Goal: Task Accomplishment & Management: Use online tool/utility

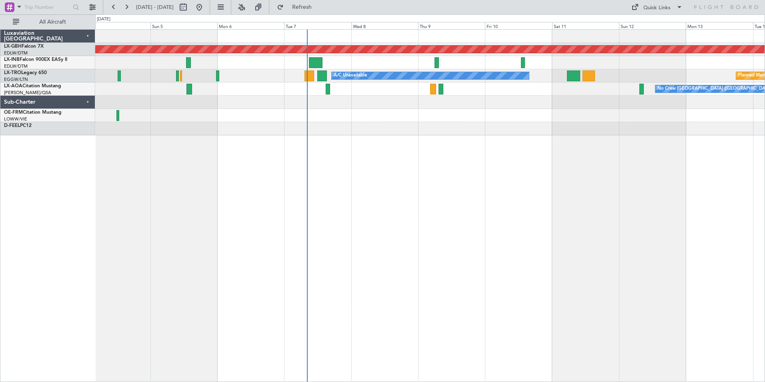
click at [482, 199] on div "Planned Maint Nurnberg Planned Maint Zurich A/C Unavailable Planned Maint Riga …" at bounding box center [430, 205] width 670 height 353
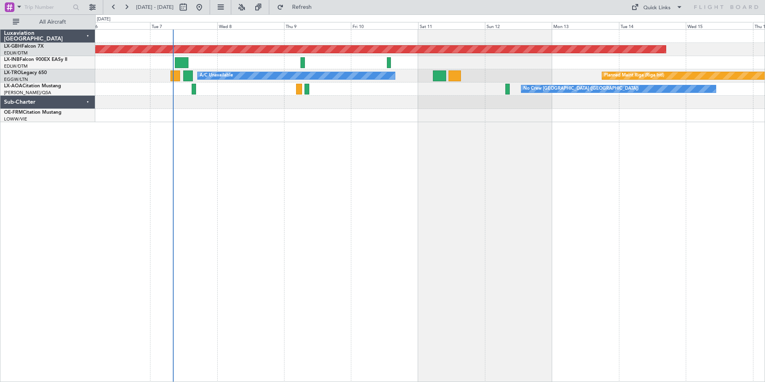
click at [353, 138] on div "Planned Maint Nurnberg A/C Unavailable Planned Maint [GEOGRAPHIC_DATA] (Riga In…" at bounding box center [430, 205] width 670 height 353
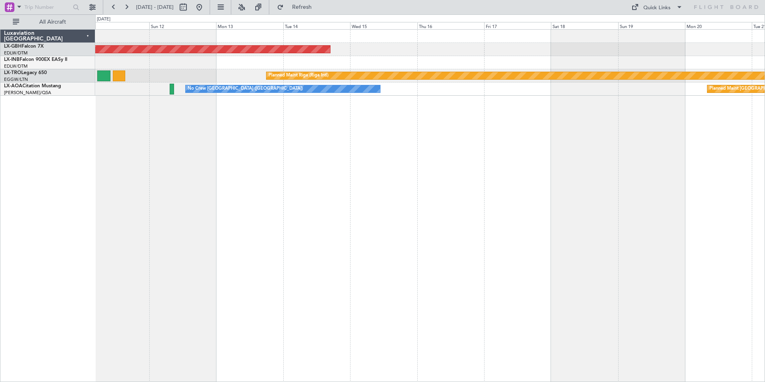
click at [312, 159] on div "Planned Maint Nurnberg Planned Maint [GEOGRAPHIC_DATA] (Riga Intl) A/C Unavaila…" at bounding box center [430, 205] width 670 height 353
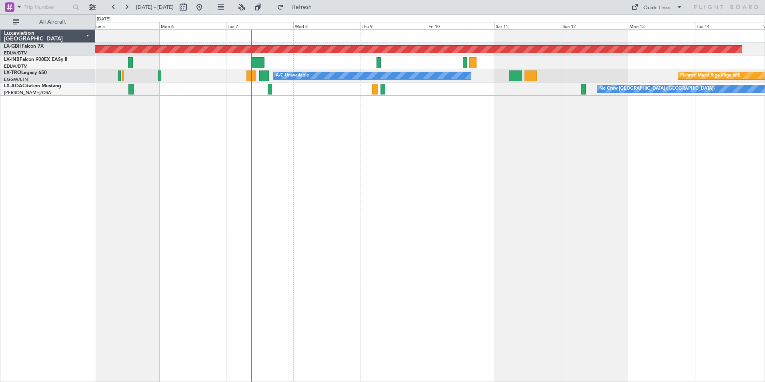
click at [615, 130] on div "Planned Maint Nurnberg Planned Maint Zurich Planned Maint Riga (Riga Intl) A/C …" at bounding box center [430, 205] width 670 height 353
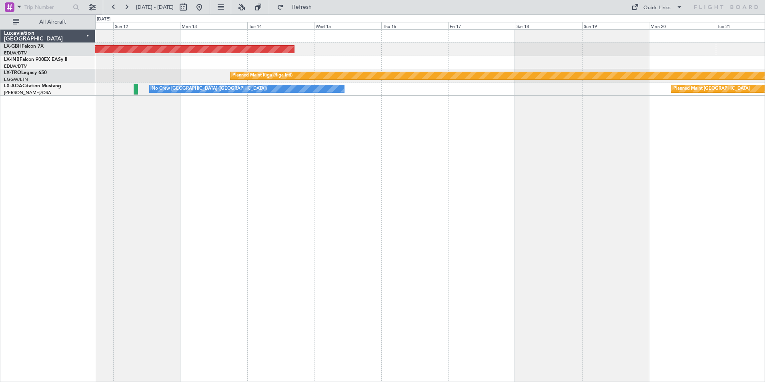
click at [218, 127] on div "Planned Maint Nurnberg Planned Maint Riga (Riga Intl) A/C Unavailable No Crew C…" at bounding box center [430, 205] width 670 height 353
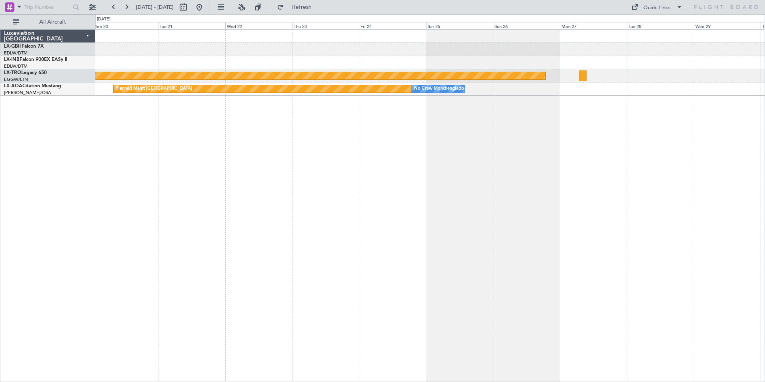
click at [155, 145] on div "Planned Maint Riga (Riga Intl) Planned Maint Monchengladbach No Crew Monchengla…" at bounding box center [430, 205] width 670 height 353
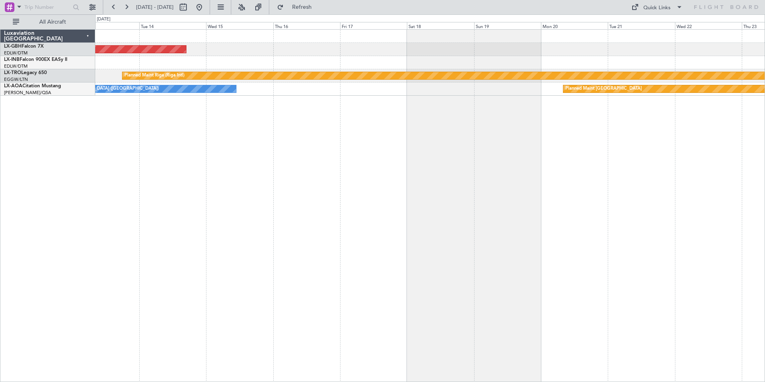
click at [610, 156] on div "Planned Maint Nurnberg Planned Maint Riga (Riga Intl) Planned Maint Monchenglad…" at bounding box center [430, 205] width 670 height 353
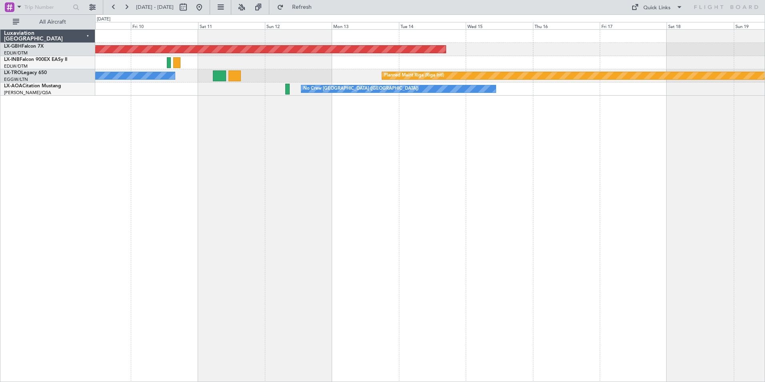
click at [457, 169] on div "Planned Maint Nurnberg Planned Maint Riga (Riga Intl) A/C Unavailable No Crew C…" at bounding box center [430, 205] width 670 height 353
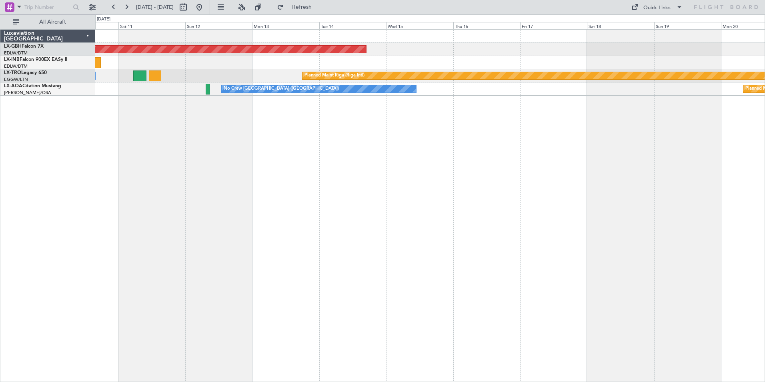
click at [486, 175] on div "Planned Maint Nurnberg Planned Maint Riga (Riga Intl) A/C Unavailable Planned M…" at bounding box center [430, 205] width 670 height 353
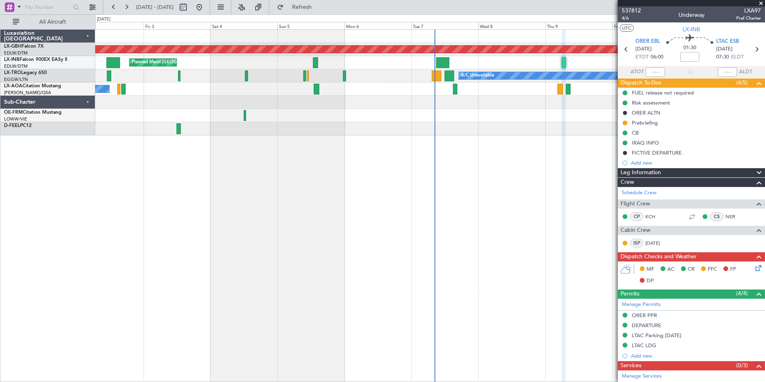
scroll to position [158, 0]
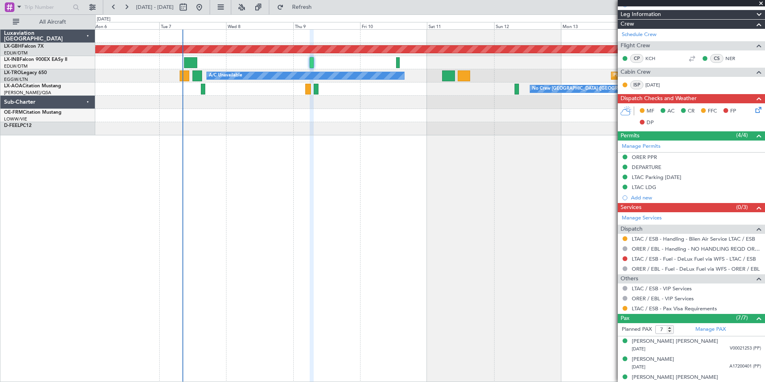
click at [220, 230] on div "Planned Maint Nurnberg A/C Unavailable Planned Maint Riga (Riga Intl) No Crew C…" at bounding box center [430, 205] width 670 height 353
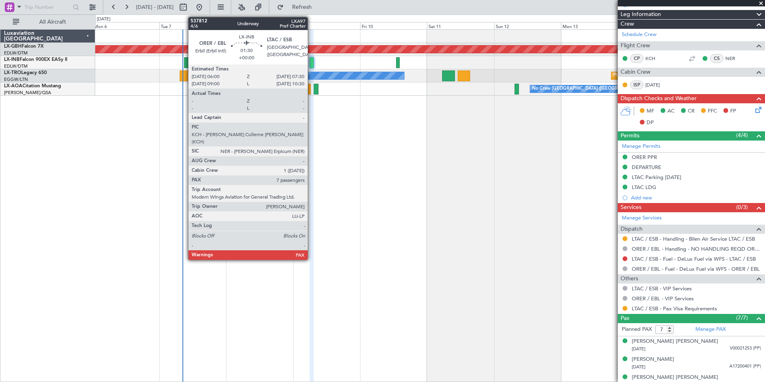
click at [311, 61] on div at bounding box center [312, 62] width 4 height 11
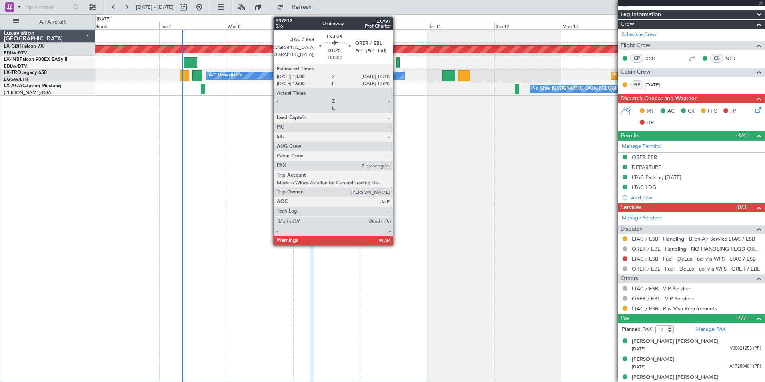
scroll to position [0, 0]
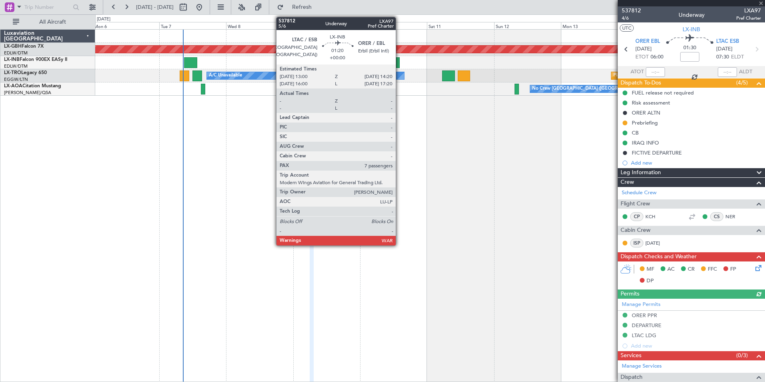
click at [399, 62] on div at bounding box center [398, 62] width 4 height 11
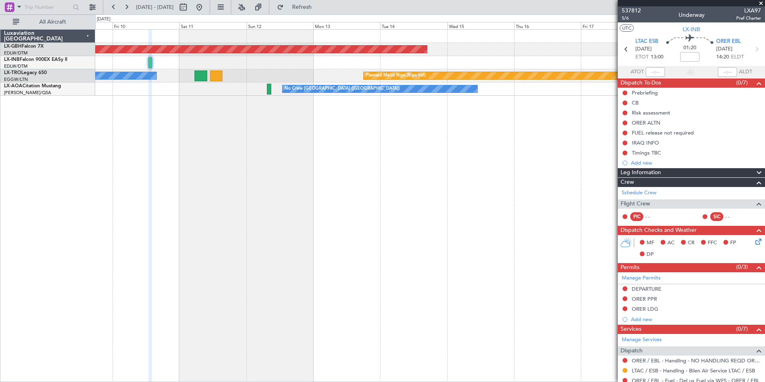
click at [476, 162] on div "Planned Maint Nurnberg Planned Maint Riga (Riga Intl) A/C Unavailable No Crew C…" at bounding box center [430, 205] width 670 height 353
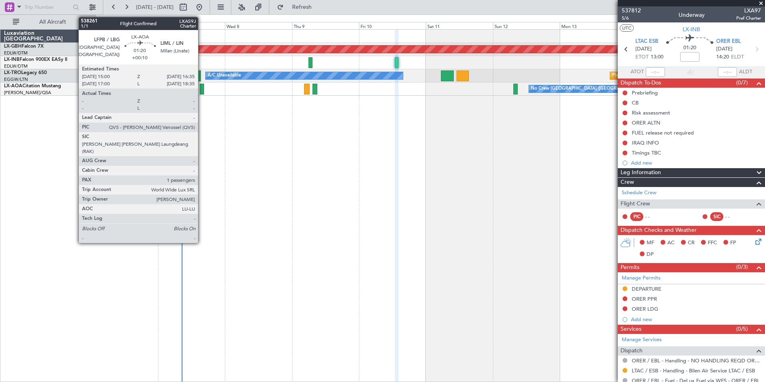
click at [202, 89] on div at bounding box center [202, 89] width 5 height 11
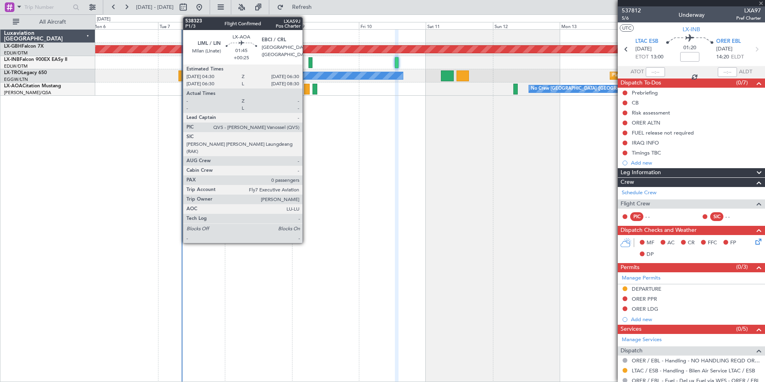
type input "+00:10"
type input "1"
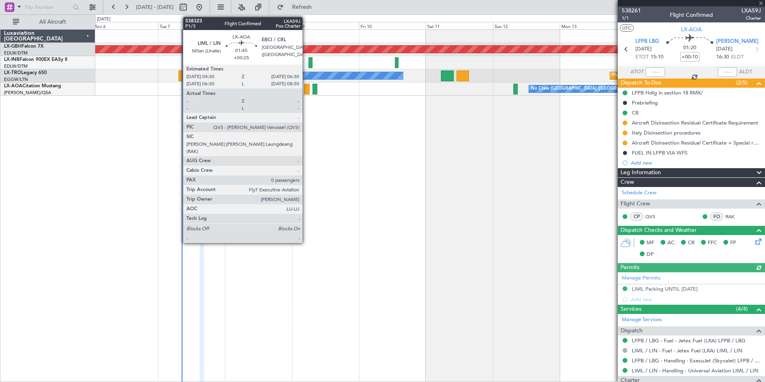
click at [306, 89] on div at bounding box center [307, 89] width 6 height 11
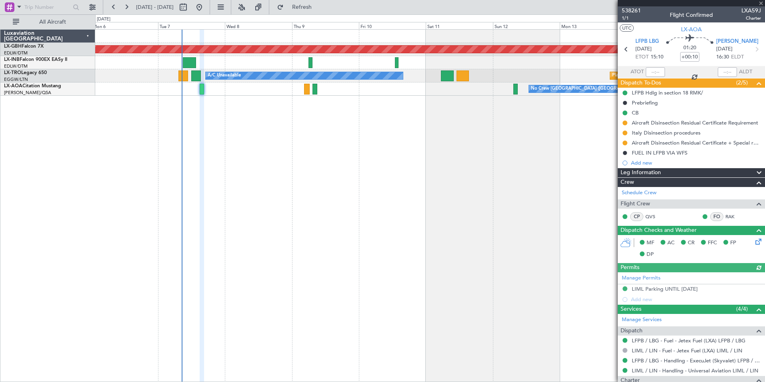
type input "+00:25"
type input "0"
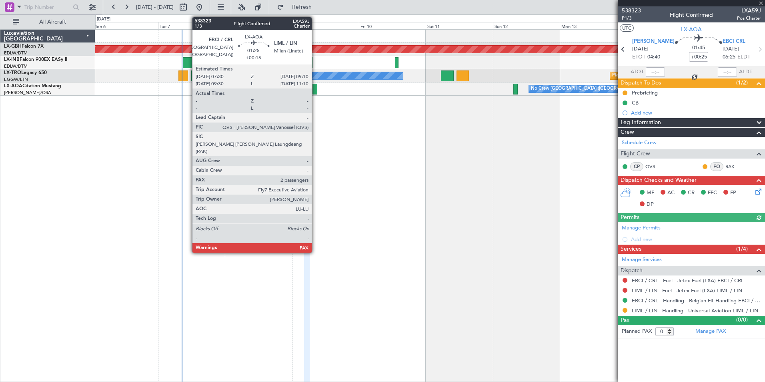
click at [315, 91] on div at bounding box center [315, 89] width 5 height 11
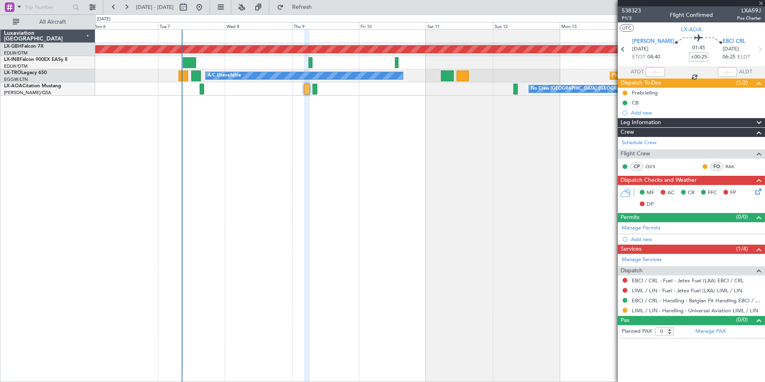
type input "+00:15"
type input "2"
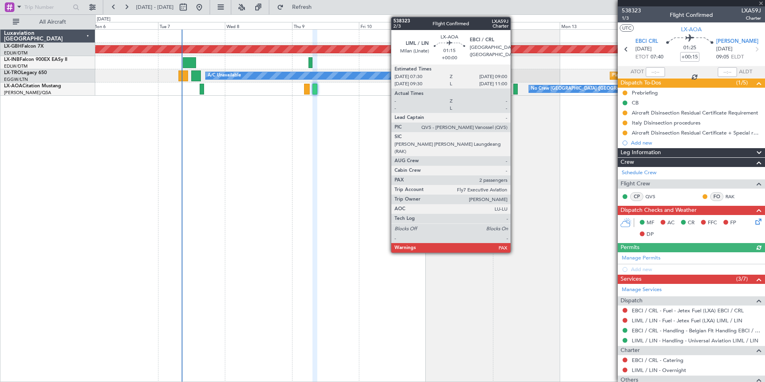
click at [514, 91] on div at bounding box center [516, 89] width 4 height 11
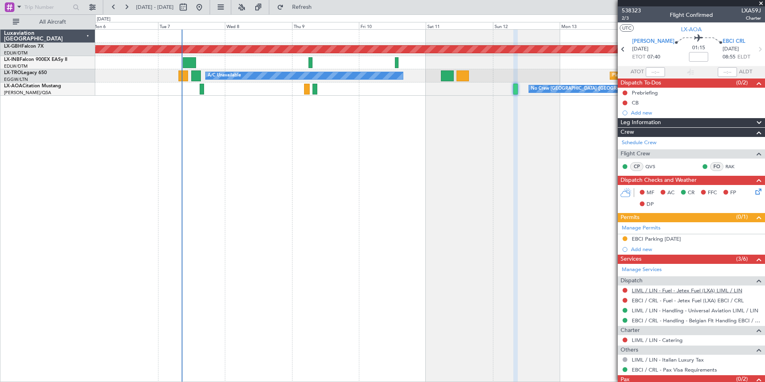
click at [642, 289] on link "LIML / LIN - Fuel - Jetex Fuel (LXA) LIML / LIN" at bounding box center [687, 290] width 110 height 7
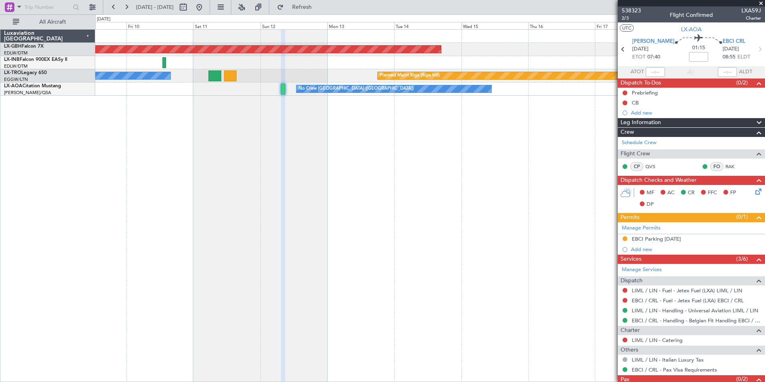
click at [253, 121] on div "Planned Maint Nurnberg Planned Maint Riga (Riga Intl) A/C Unavailable No Crew C…" at bounding box center [430, 205] width 670 height 353
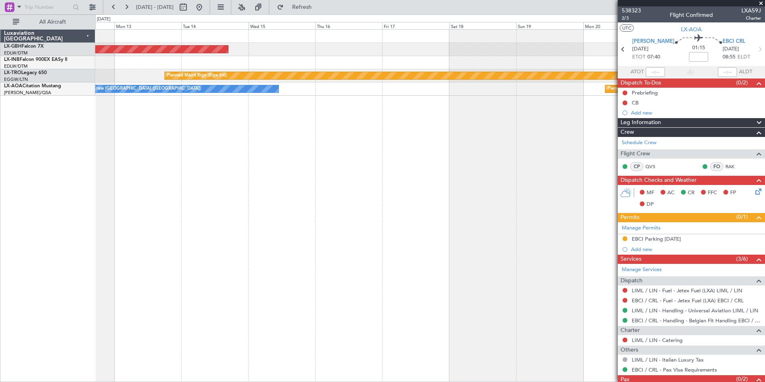
click at [219, 126] on div "Planned Maint Nurnberg Planned Maint Riga (Riga Intl) A/C Unavailable No Crew C…" at bounding box center [430, 205] width 670 height 353
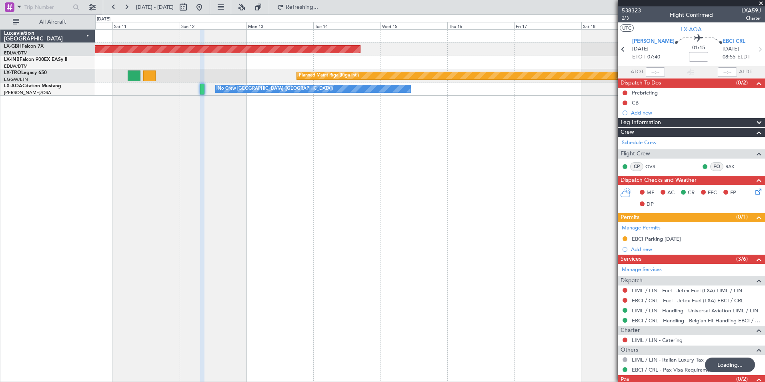
click at [604, 138] on div "Planned Maint Nurnberg Planned Maint Riga (Riga Intl) A/C Unavailable No Crew C…" at bounding box center [430, 205] width 670 height 353
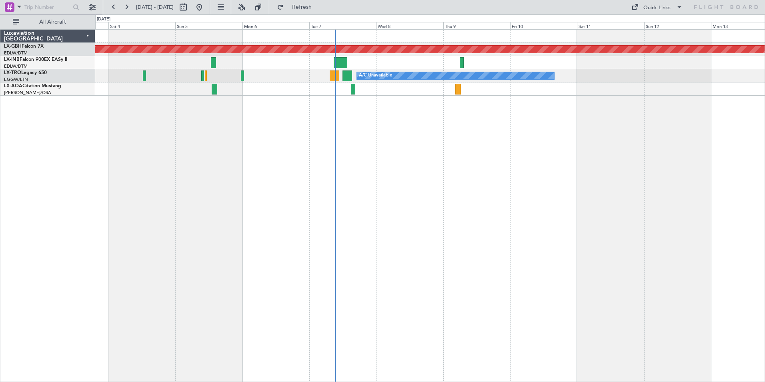
click at [565, 175] on div "Planned Maint Nurnberg A/C Unavailable" at bounding box center [430, 205] width 670 height 353
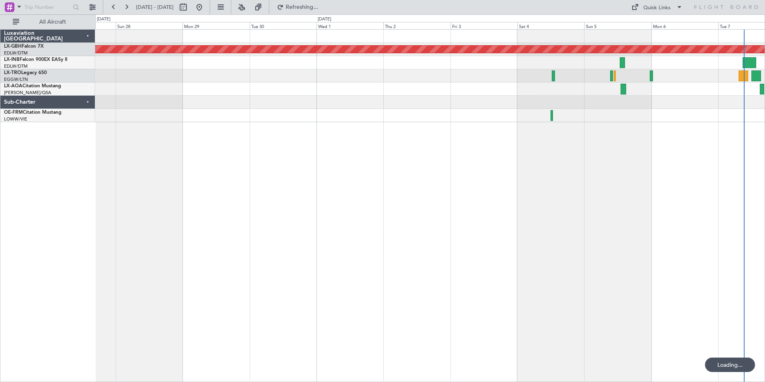
click at [609, 183] on div "Planned Maint Nurnberg A/C Unavailable" at bounding box center [430, 205] width 670 height 353
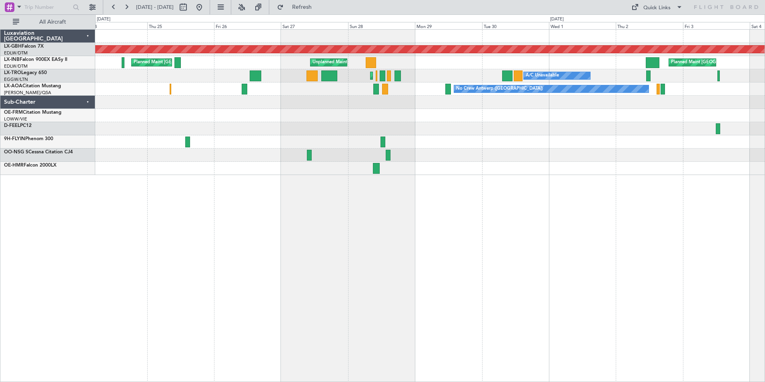
click at [564, 151] on div "Planned Maint Nurnberg Planned Maint [GEOGRAPHIC_DATA] Unplanned Maint [GEOGRAP…" at bounding box center [430, 102] width 670 height 145
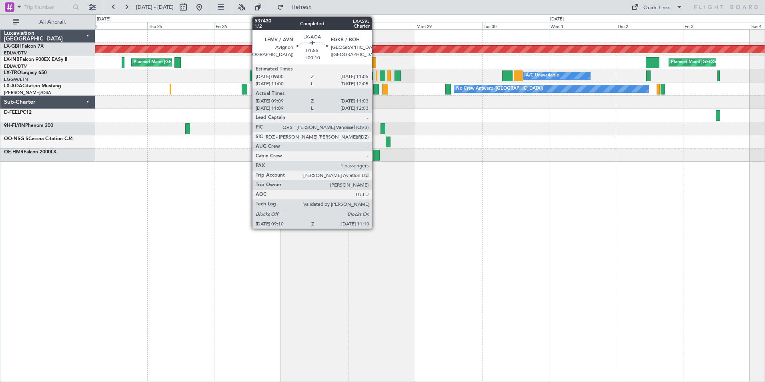
click at [375, 87] on div at bounding box center [376, 89] width 6 height 11
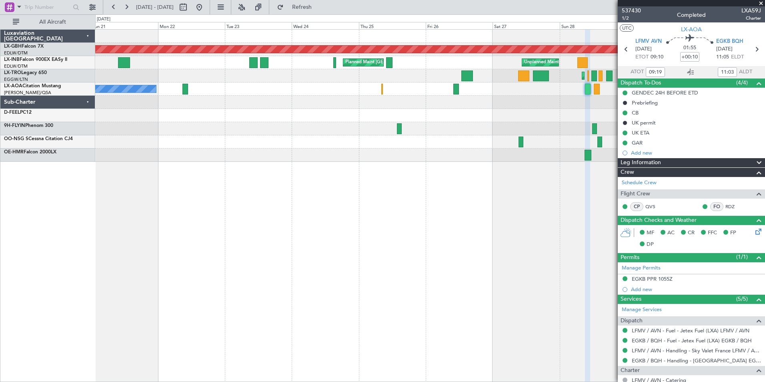
click at [582, 120] on div "Planned Maint Nurnberg Planned Maint [GEOGRAPHIC_DATA] ([GEOGRAPHIC_DATA]) Unpl…" at bounding box center [430, 96] width 670 height 132
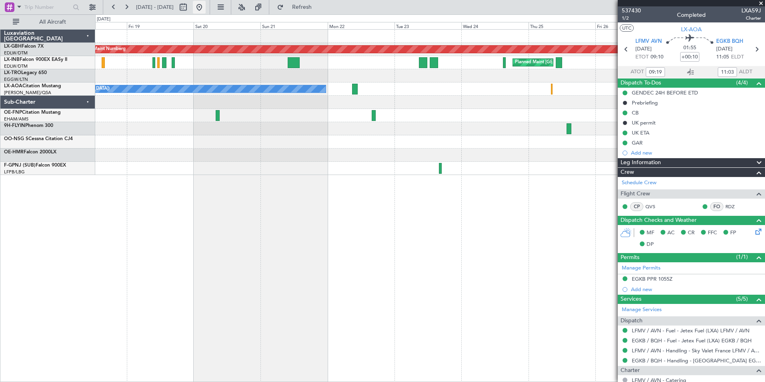
click at [206, 7] on button at bounding box center [199, 7] width 13 height 13
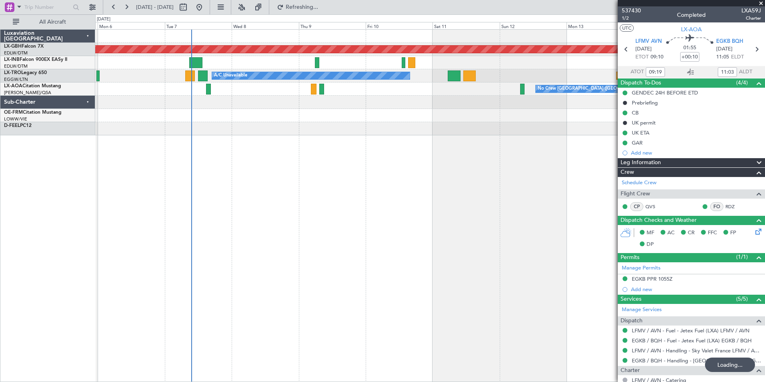
click at [323, 167] on div "Planned Maint Nurnberg Planned Maint [GEOGRAPHIC_DATA] Planned Maint [GEOGRAPHI…" at bounding box center [430, 205] width 670 height 353
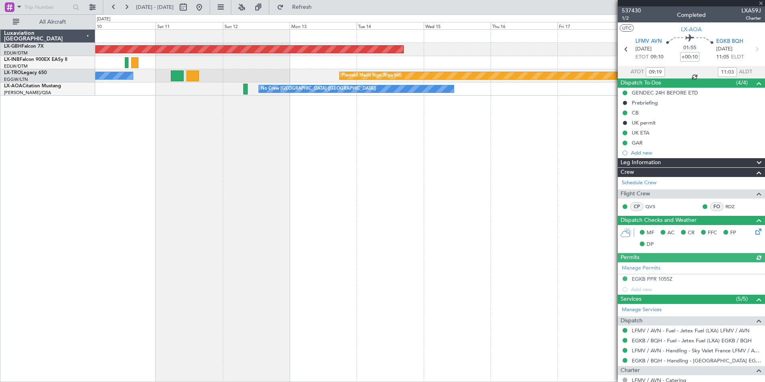
click at [259, 156] on div "Planned Maint Nurnberg A/C Unavailable Planned Maint [GEOGRAPHIC_DATA] (Riga In…" at bounding box center [430, 205] width 670 height 353
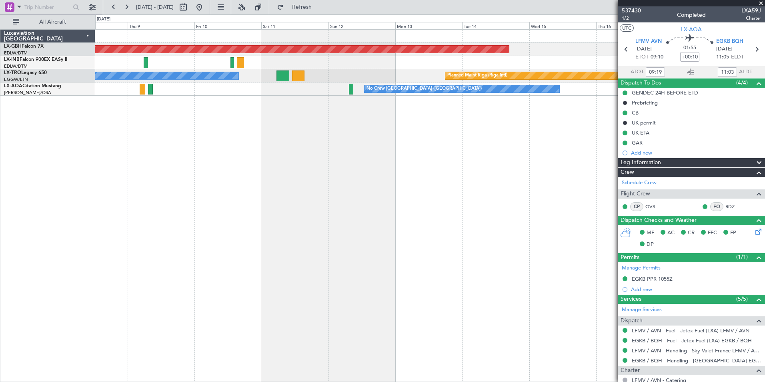
click at [348, 121] on div "Planned Maint Nurnberg A/C Unavailable Planned Maint [GEOGRAPHIC_DATA] (Riga In…" at bounding box center [430, 205] width 670 height 353
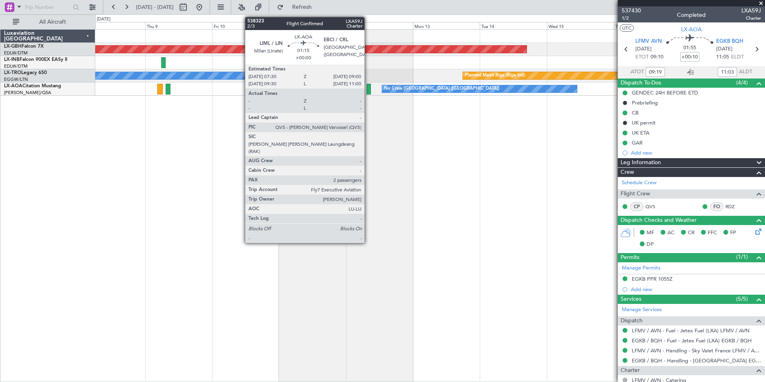
click at [368, 88] on div at bounding box center [369, 89] width 4 height 11
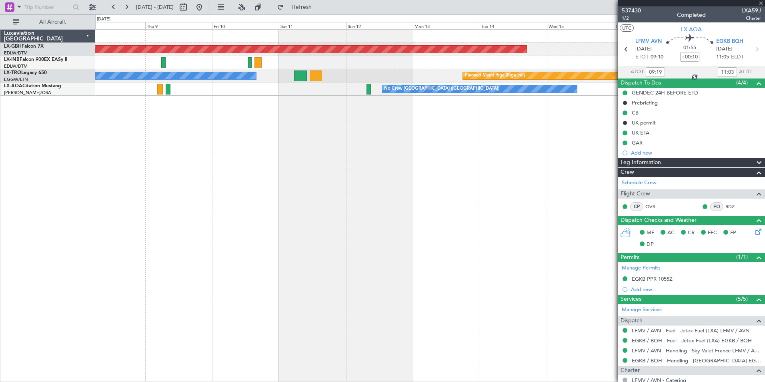
type input "2"
